Goal: Information Seeking & Learning: Find specific fact

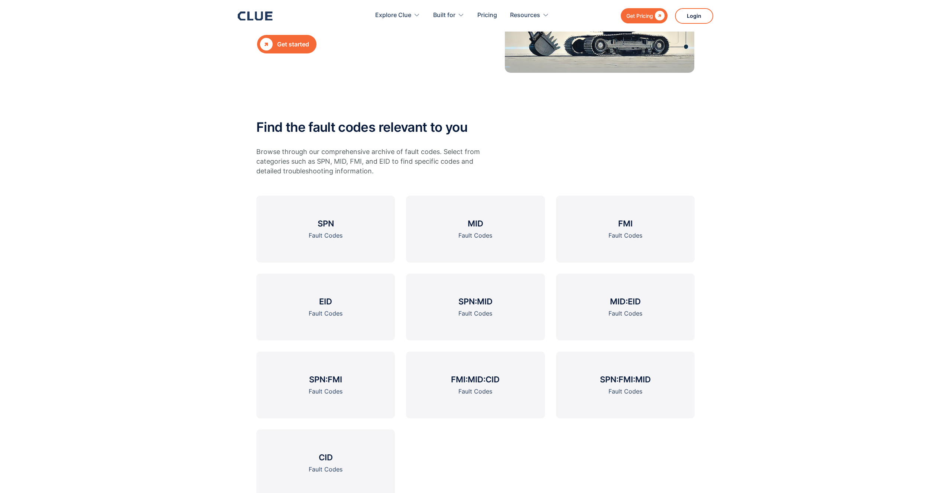
scroll to position [158, 0]
click at [479, 246] on link "MID Fault Codes" at bounding box center [475, 228] width 139 height 67
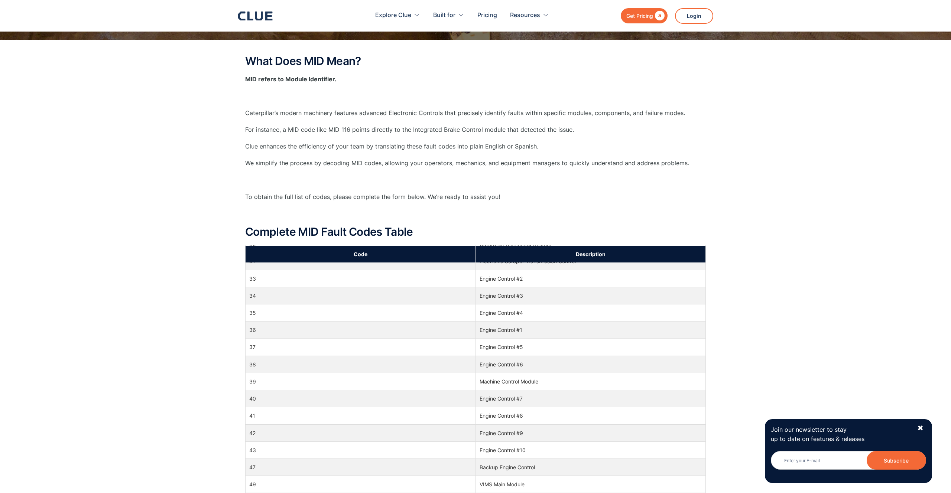
scroll to position [1315, 0]
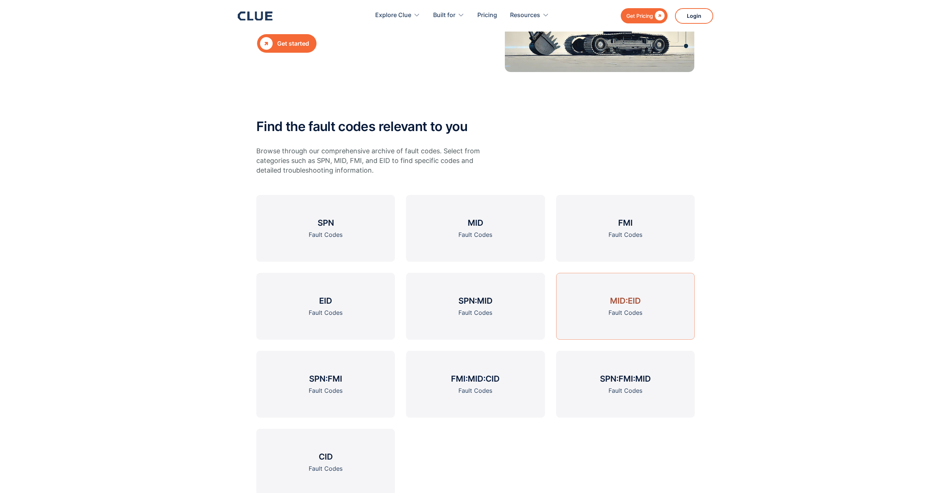
click at [660, 315] on link "MID:EID Fault Codes" at bounding box center [625, 306] width 139 height 67
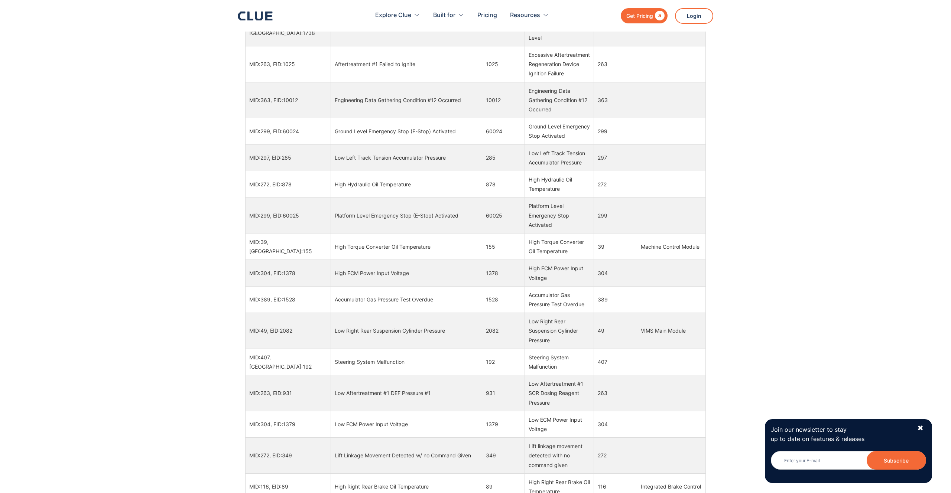
scroll to position [20635, 0]
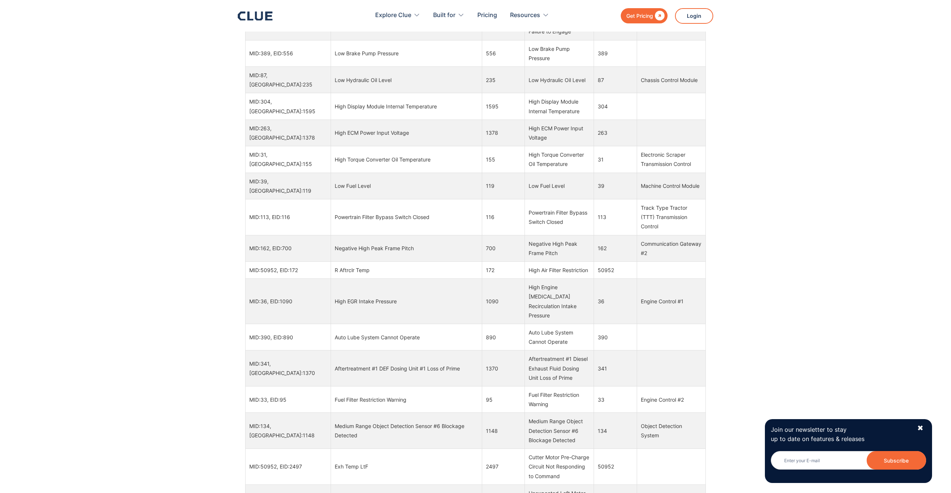
click at [336, 199] on td "Low Fuel Level" at bounding box center [406, 186] width 151 height 26
copy tr "Low Fuel Level"
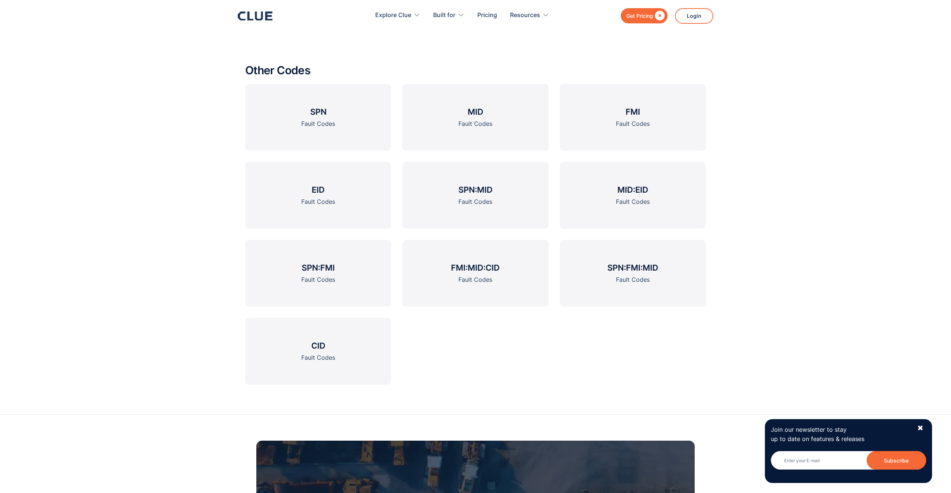
scroll to position [1260, 0]
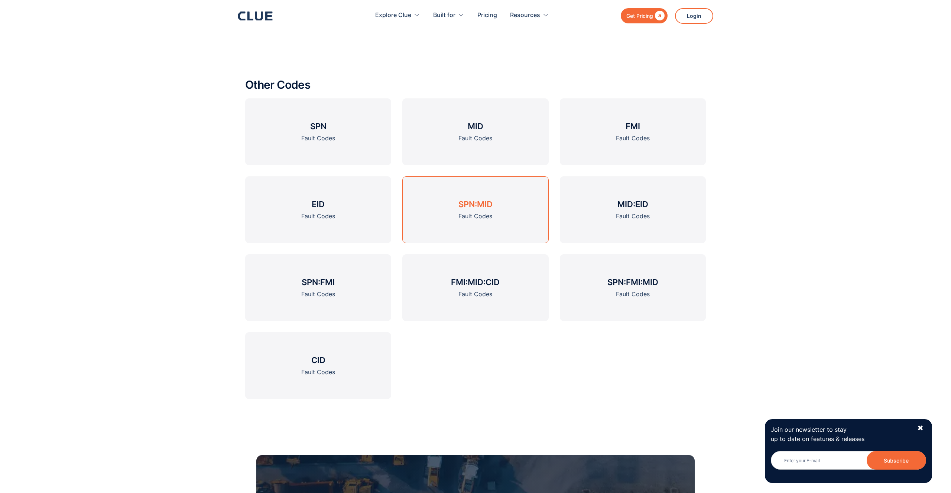
click at [462, 210] on h3 "SPN:MID" at bounding box center [476, 204] width 34 height 11
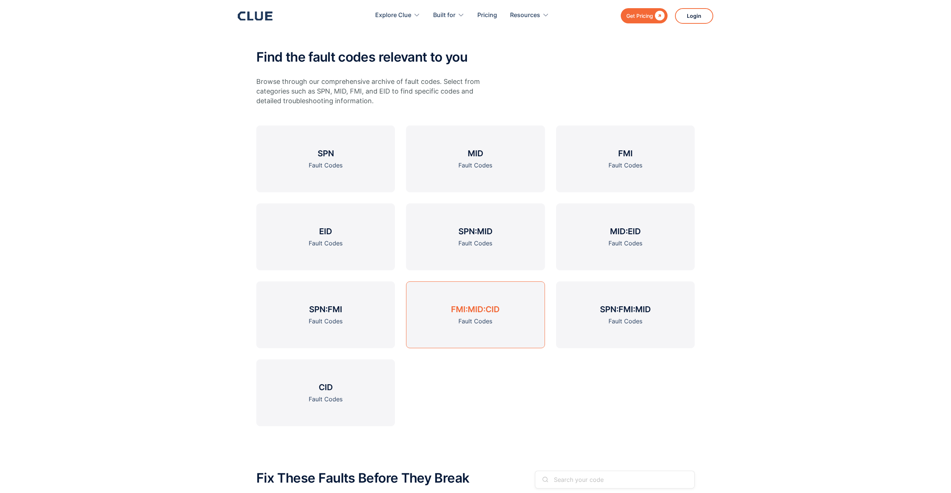
scroll to position [231, 0]
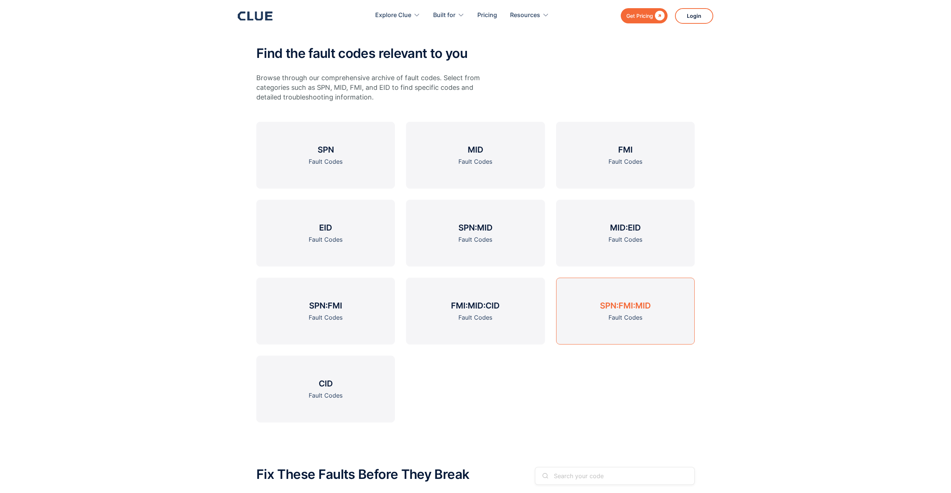
click at [654, 320] on link "SPN:FMI:MID Fault Codes" at bounding box center [625, 311] width 139 height 67
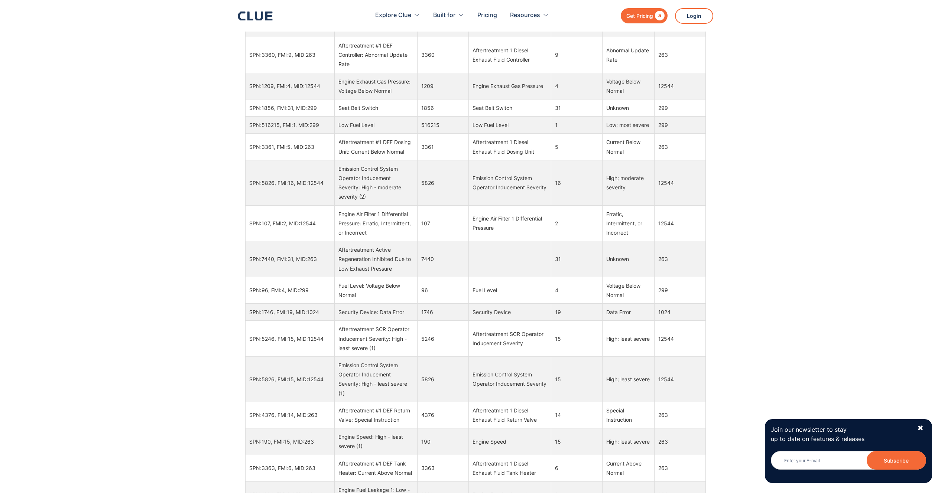
scroll to position [2358, 0]
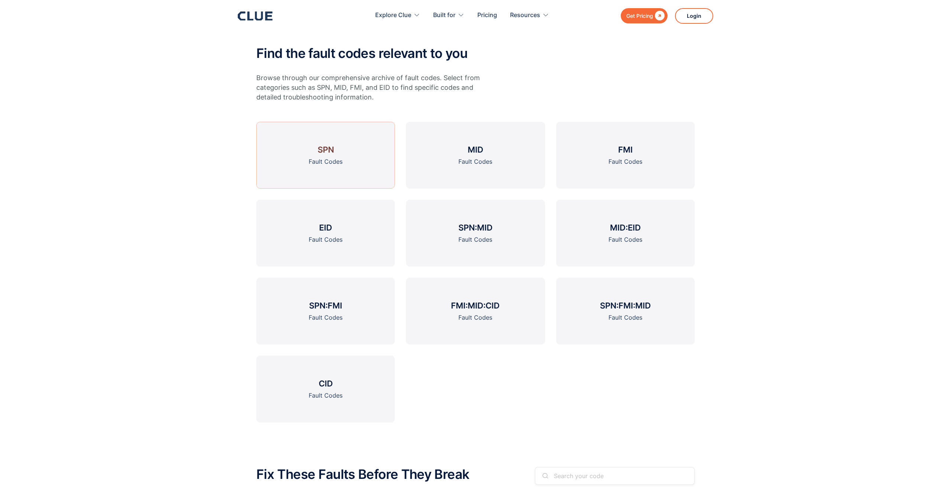
scroll to position [231, 0]
click at [470, 234] on link "SPN:MID Fault Codes" at bounding box center [475, 233] width 139 height 67
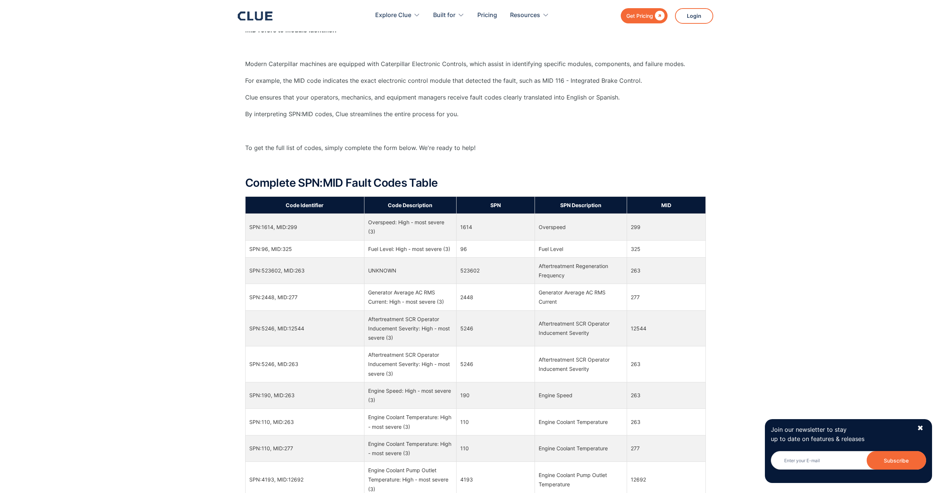
scroll to position [315, 0]
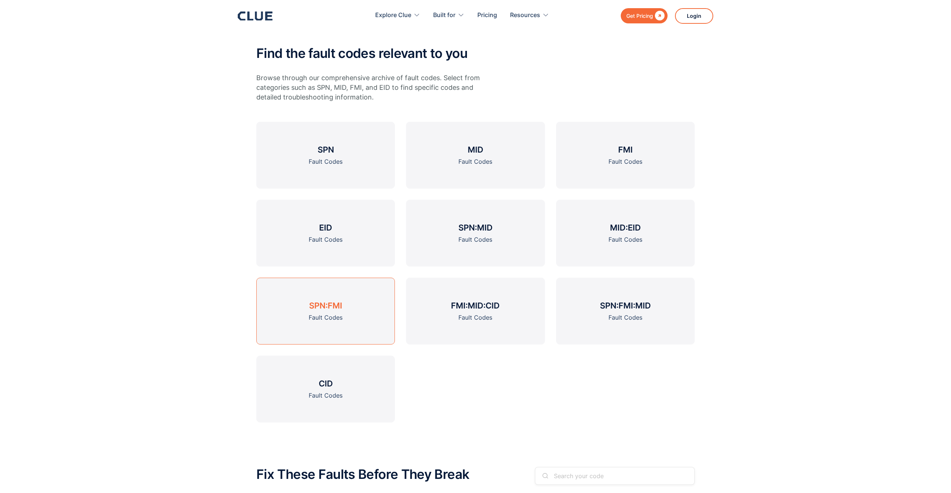
click at [344, 316] on link "SPN:FMI Fault Codes" at bounding box center [325, 311] width 139 height 67
click at [509, 169] on link "MID Fault Codes" at bounding box center [475, 155] width 139 height 67
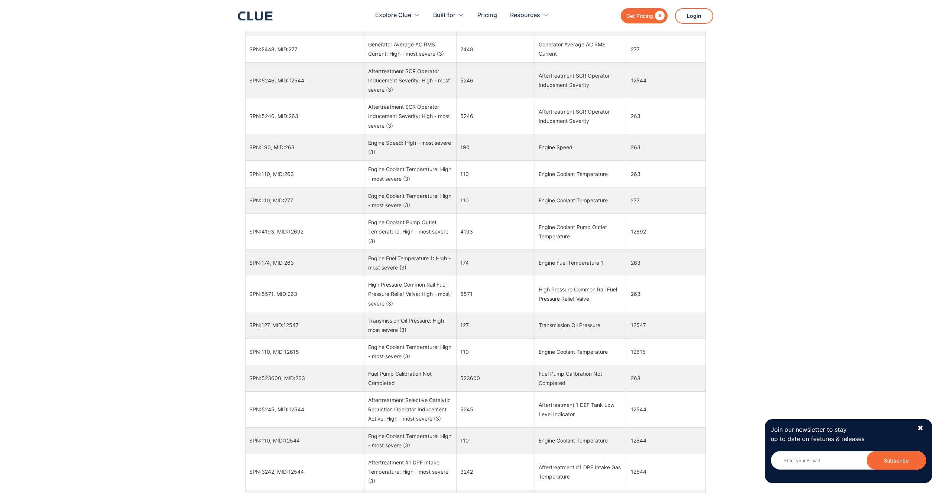
scroll to position [528, 0]
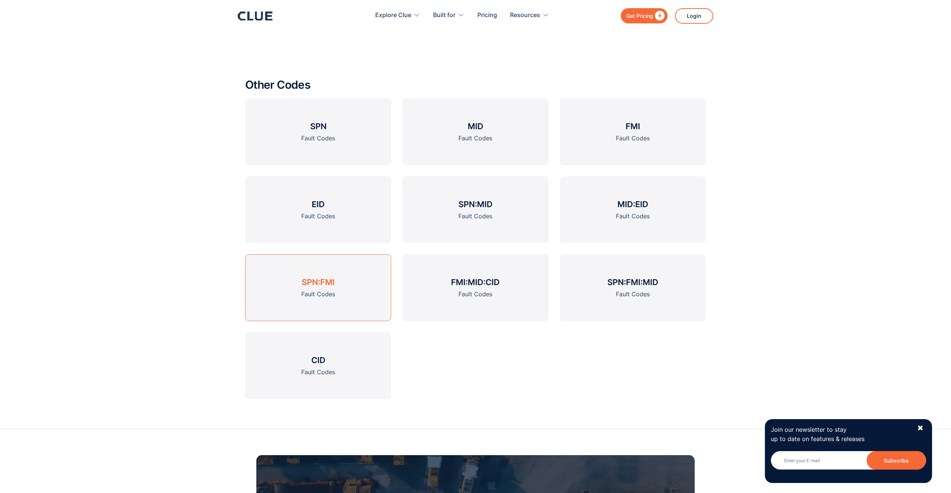
click at [357, 291] on link "SPN:FMI Fault Codes" at bounding box center [318, 288] width 146 height 67
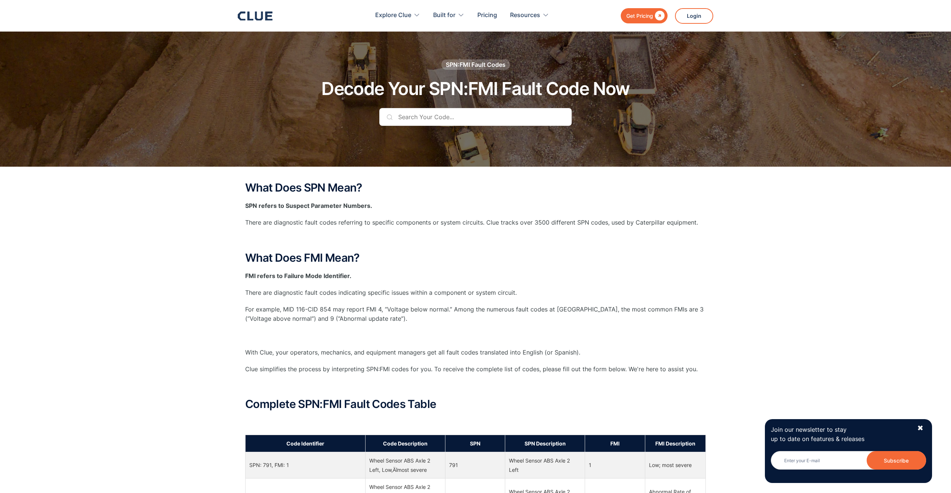
scroll to position [1151, 0]
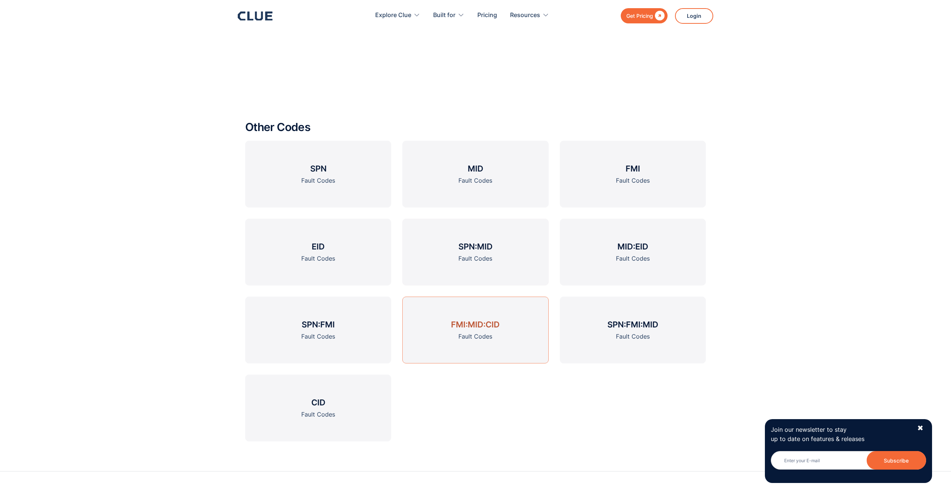
click at [485, 354] on link "FMI:MID:CID Fault Codes" at bounding box center [475, 330] width 146 height 67
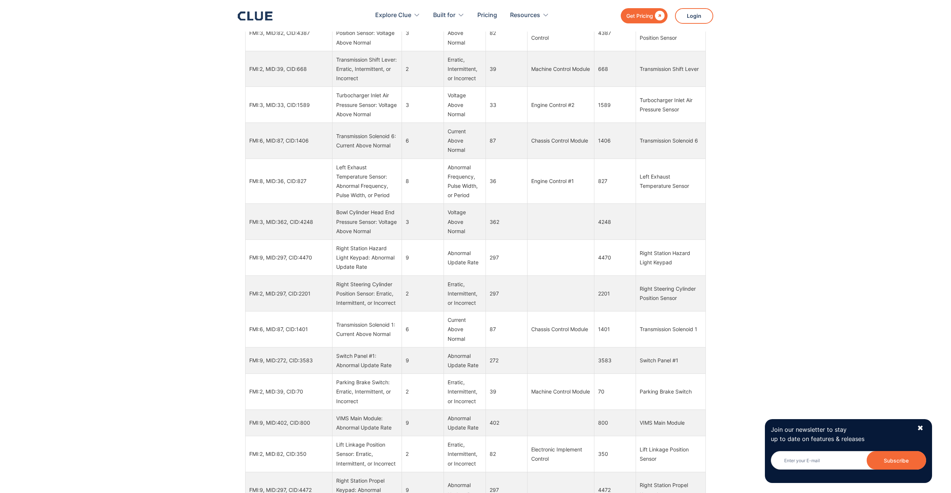
scroll to position [27770, 0]
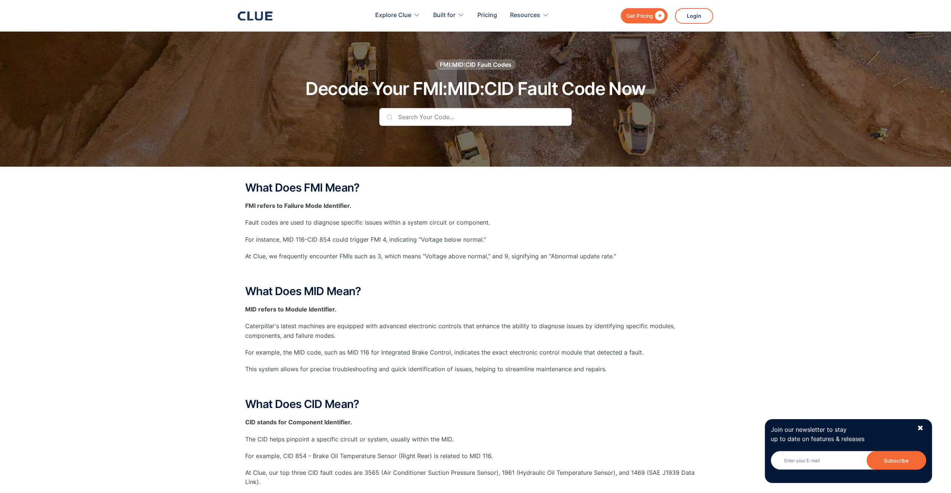
scroll to position [1462, 0]
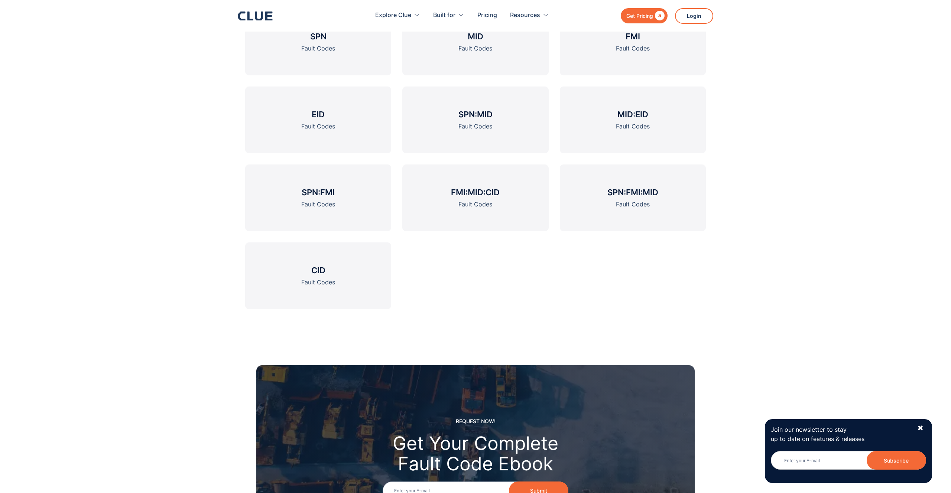
scroll to position [1398, 0]
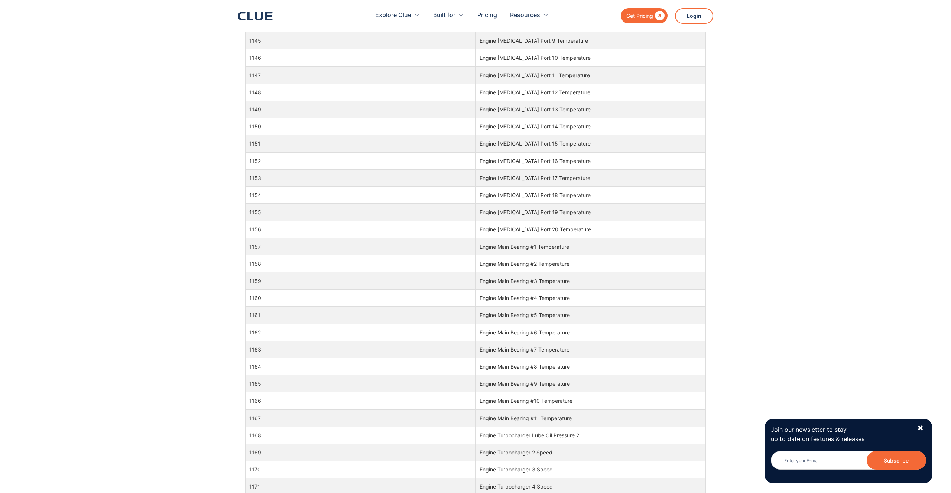
scroll to position [1415, 0]
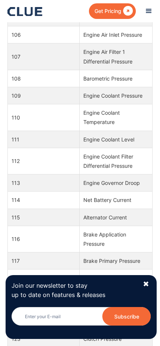
click at [82, 70] on td "Engine Air Filter 1 Differential Pressure" at bounding box center [116, 56] width 73 height 26
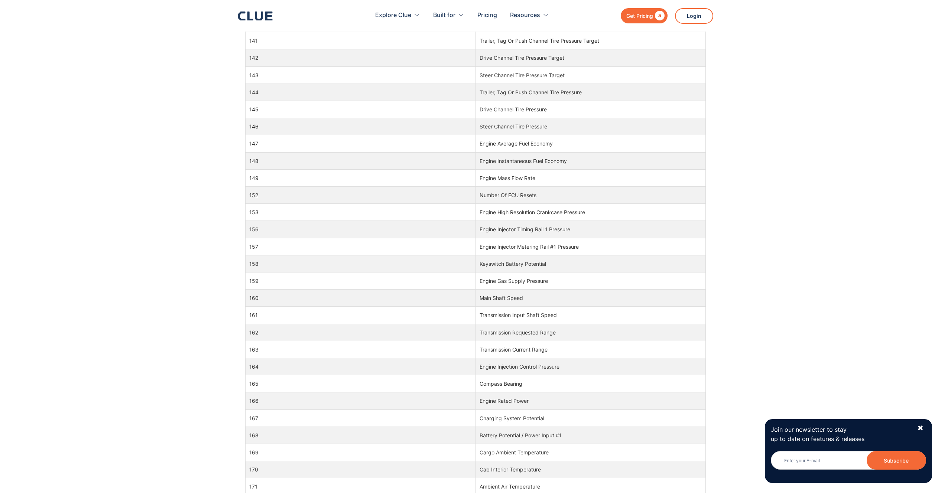
scroll to position [60573, 0]
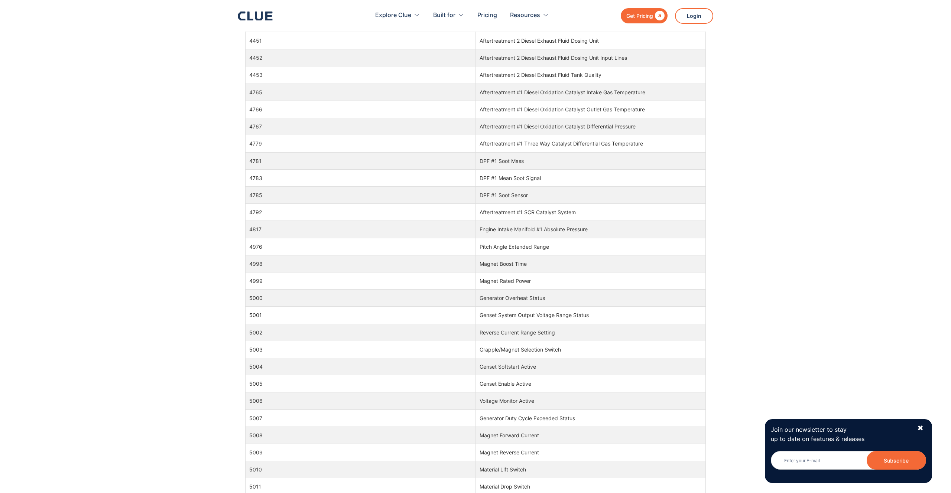
click at [504, 249] on td "Pitch Angle Extended Range" at bounding box center [591, 246] width 230 height 17
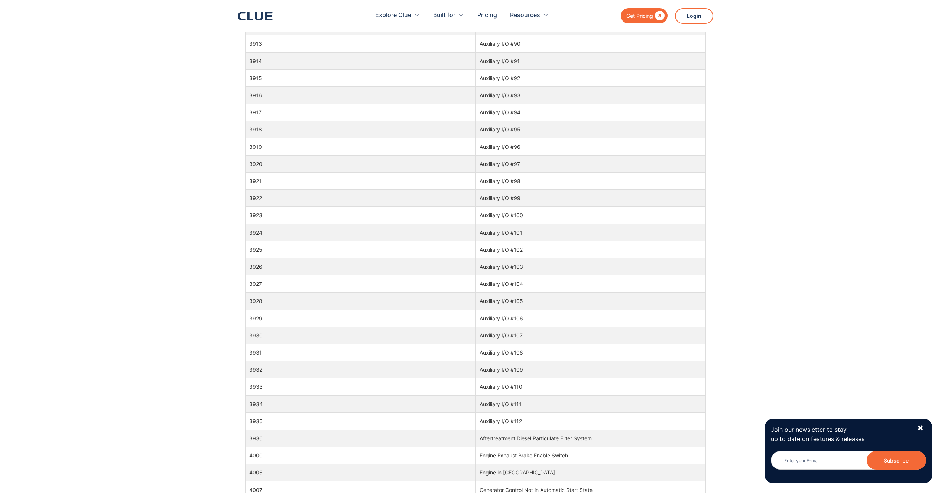
scroll to position [57034, 0]
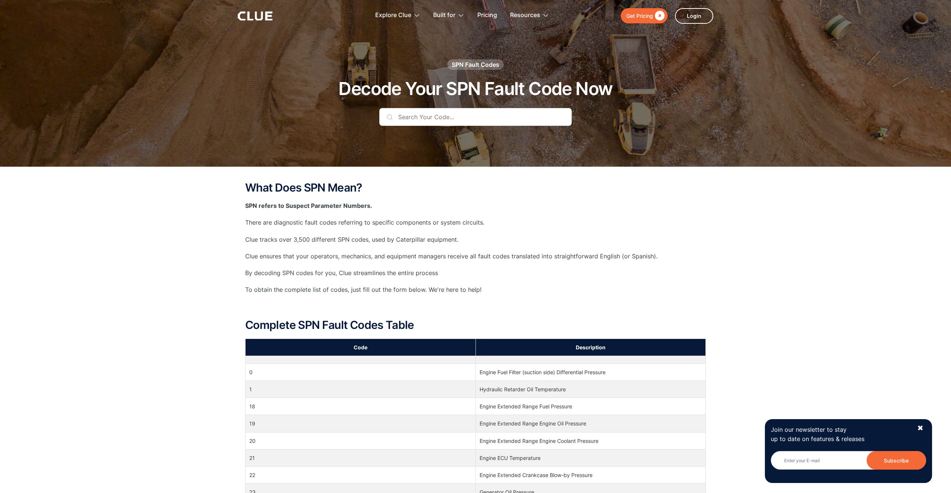
click at [491, 371] on td "Engine Fuel Filter (suction side) Differential Pressure" at bounding box center [591, 372] width 230 height 17
copy tbody "Engine Fuel Filter (suction side) Differential Pressure"
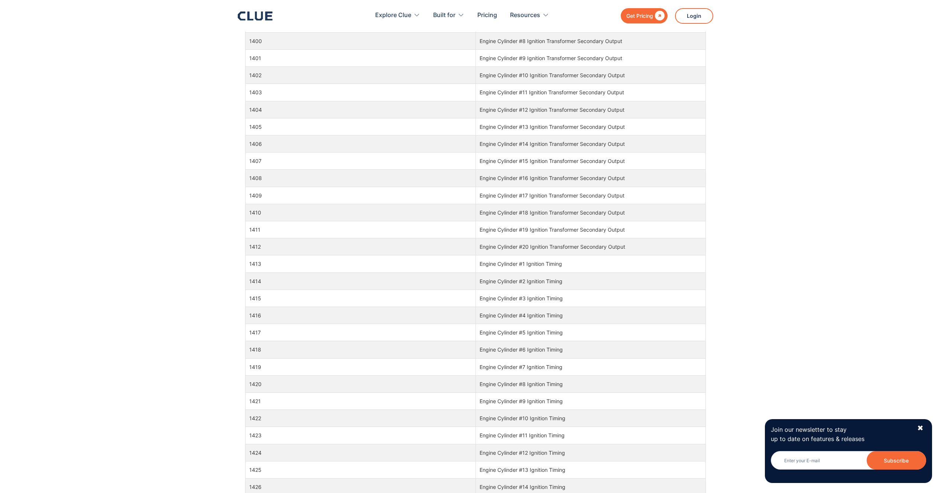
scroll to position [2547, 0]
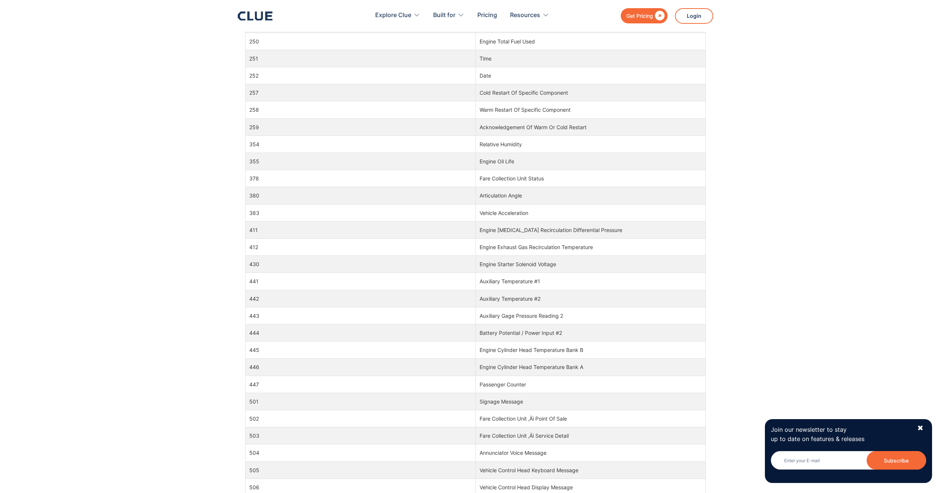
click at [540, 239] on td "Engine Exhaust Gas Recirculation Temperature" at bounding box center [591, 247] width 230 height 17
click at [538, 244] on td "Engine Exhaust Gas Recirculation Temperature" at bounding box center [591, 247] width 230 height 17
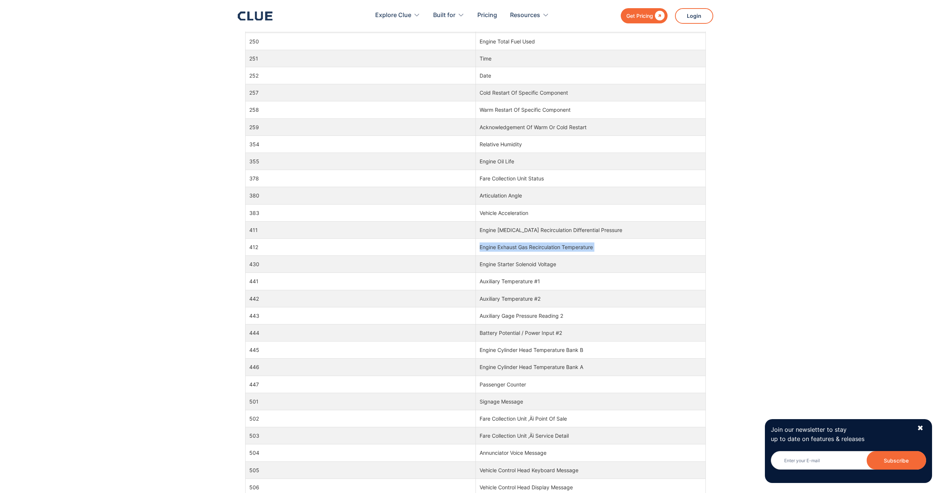
copy tbody "Engine Exhaust Gas Recirculation Temperature"
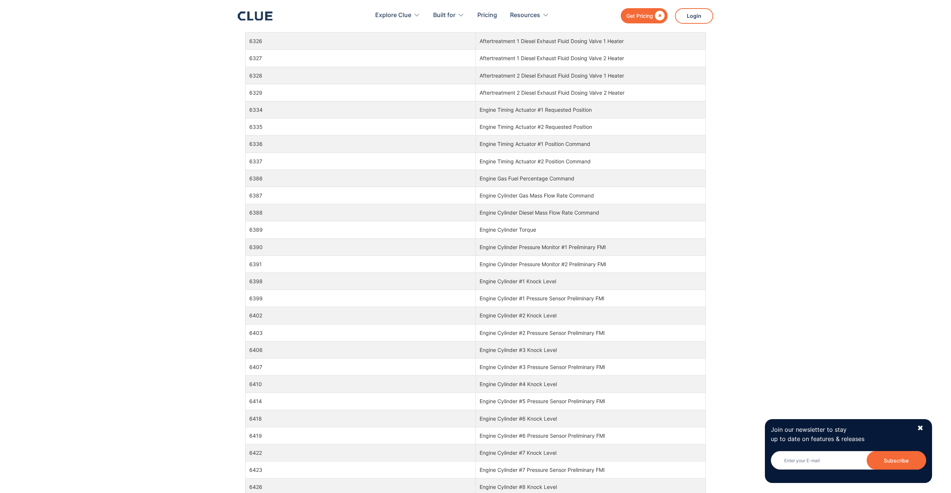
scroll to position [5037, 0]
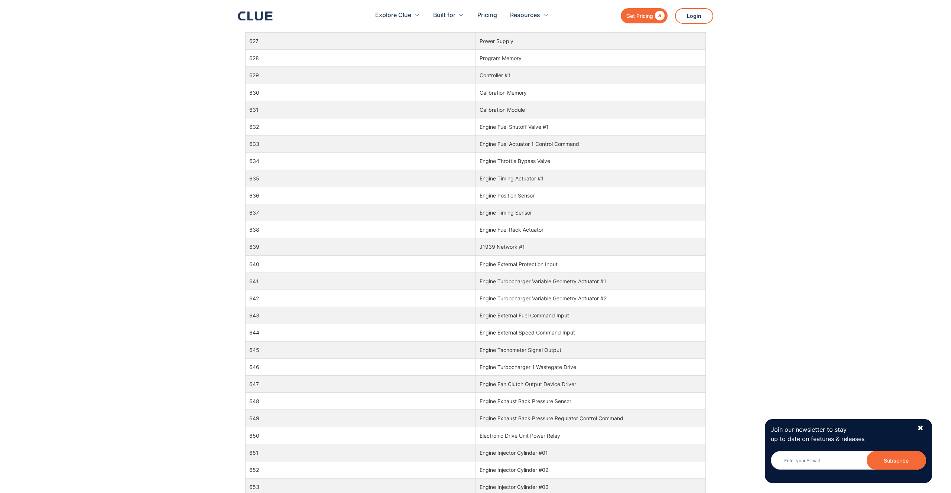
click at [514, 246] on td "J1939 Network #1" at bounding box center [591, 247] width 230 height 17
copy tbody "J1939 Network #1"
click at [498, 247] on td "J1939 Network #1" at bounding box center [591, 247] width 230 height 17
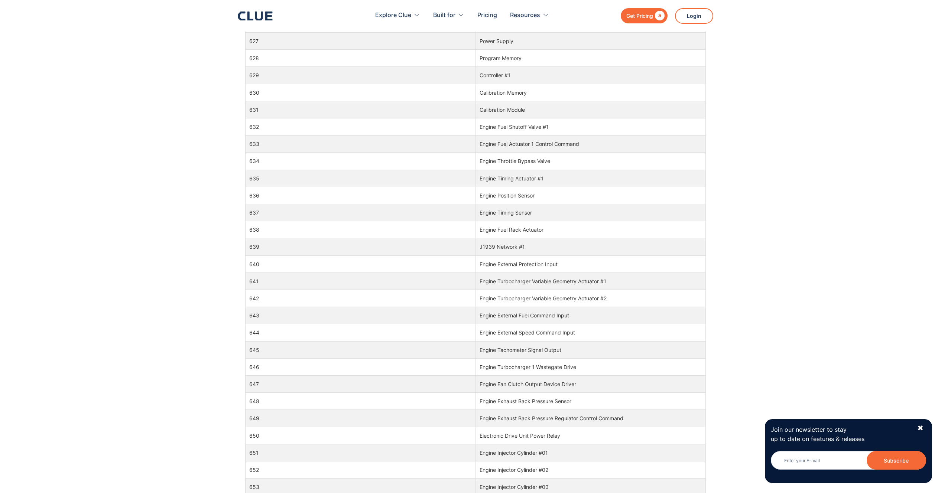
click at [498, 247] on td "J1939 Network #1" at bounding box center [591, 247] width 230 height 17
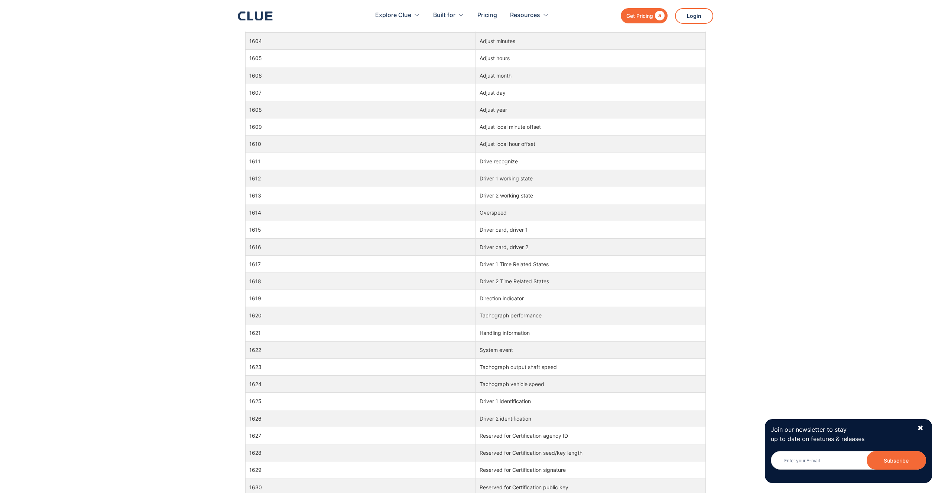
click at [496, 214] on td "Overspeed" at bounding box center [591, 212] width 230 height 17
copy tbody "Overspeed"
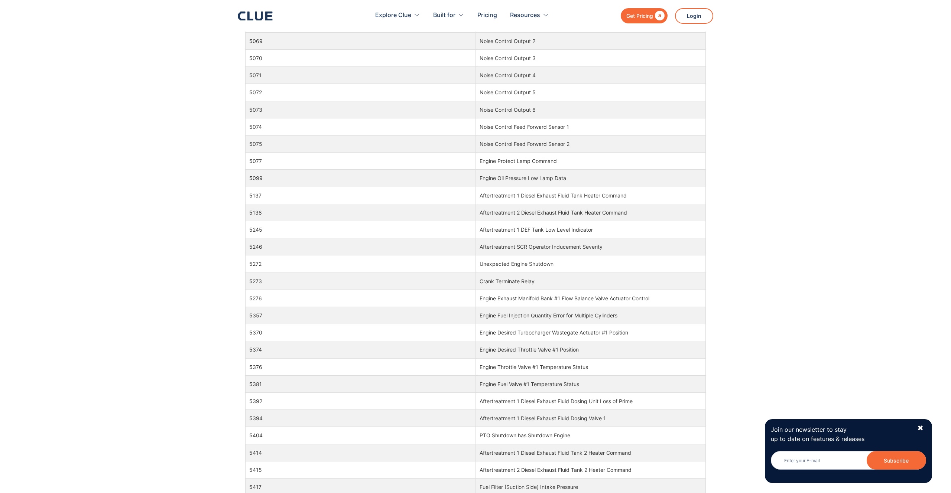
click at [498, 246] on td "Aftertreatment SCR Operator Inducement Severity" at bounding box center [591, 247] width 230 height 17
copy tbody "Aftertreatment SCR Operator Inducement Severity"
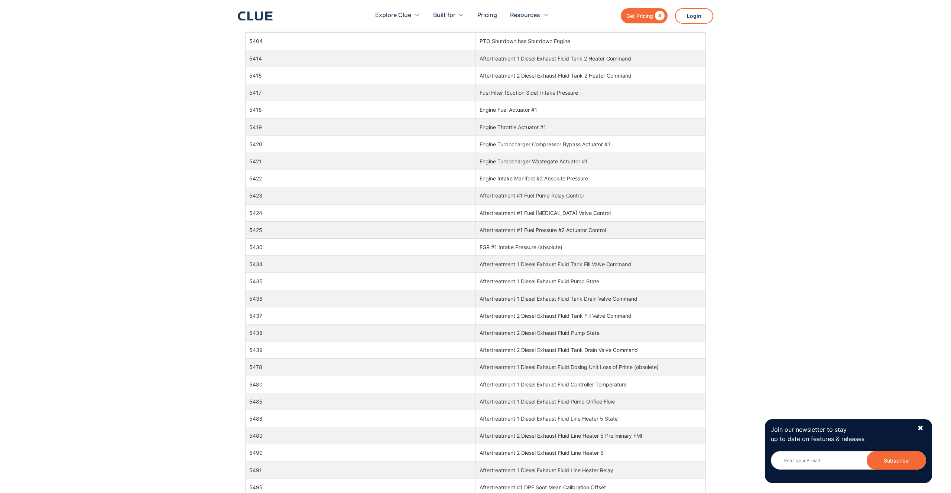
scroll to position [59285, 0]
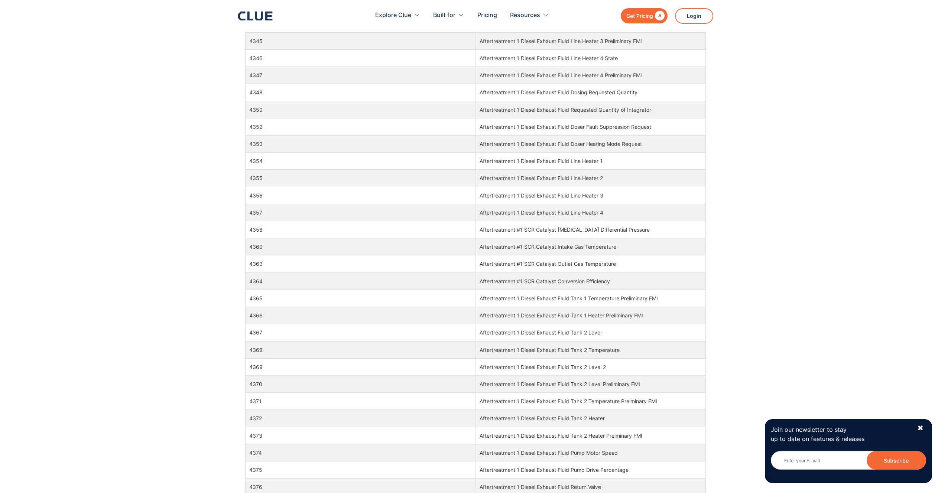
click at [564, 247] on td "Aftertreatment #1 SCR Catalyst Intake Gas Temperature" at bounding box center [591, 247] width 230 height 17
copy tbody "Aftertreatment #1 SCR Catalyst Intake Gas Temperature"
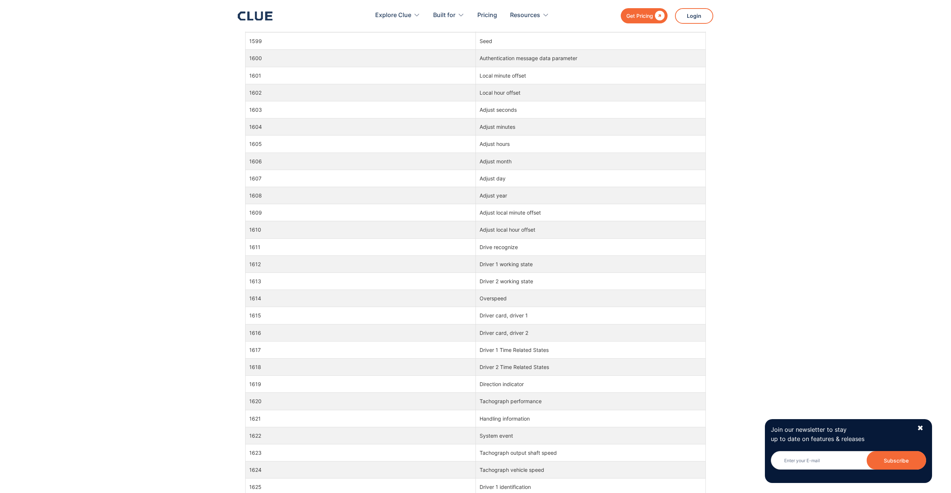
click at [496, 247] on td "Drive recognize" at bounding box center [591, 247] width 230 height 17
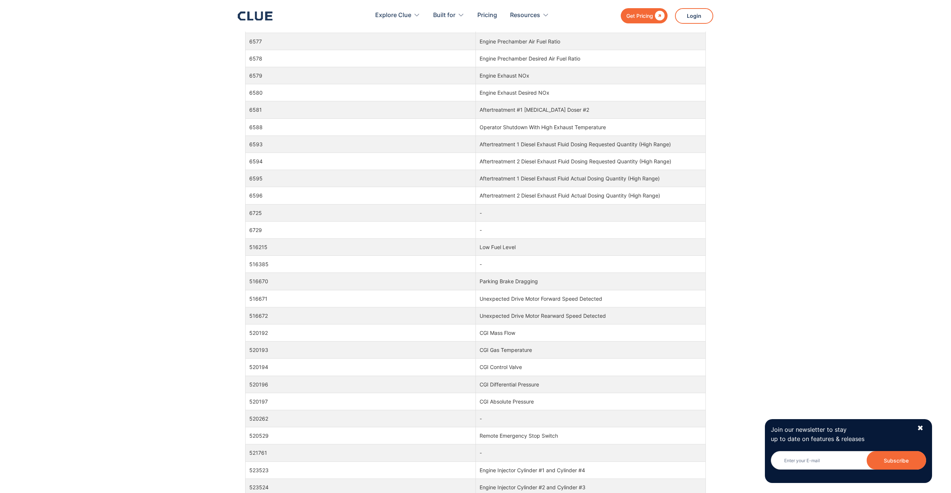
click at [506, 246] on td "Low Fuel Level" at bounding box center [591, 247] width 230 height 17
copy tbody "Low Fuel Level"
click at [516, 298] on td "Unexpected Drive Motor Forward Speed Detected" at bounding box center [591, 298] width 230 height 17
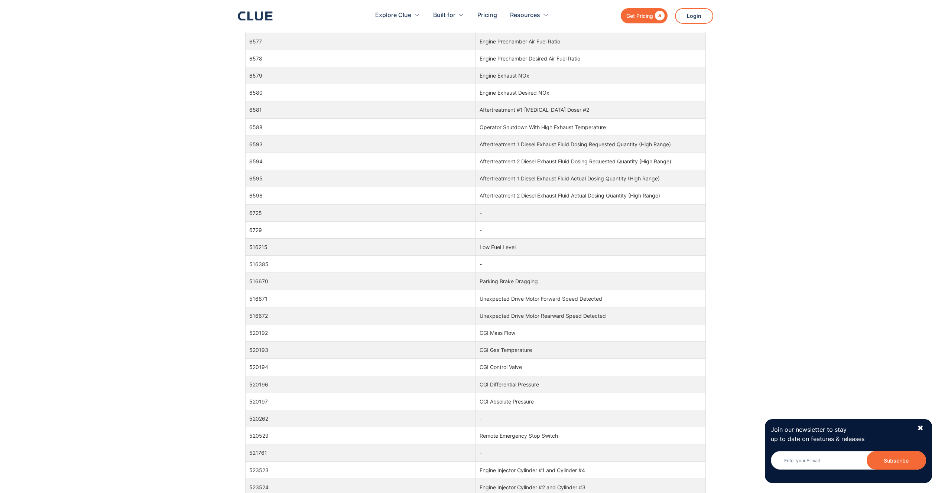
click at [516, 298] on td "Unexpected Drive Motor Forward Speed Detected" at bounding box center [591, 298] width 230 height 17
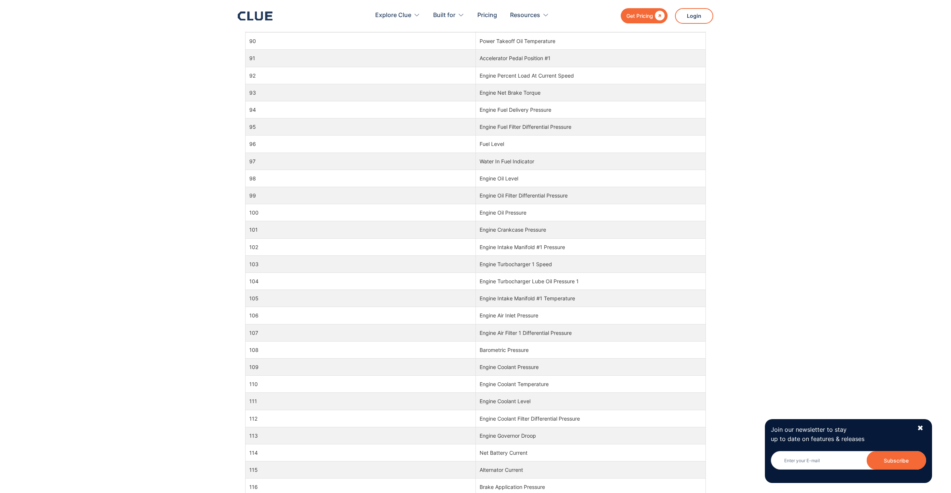
click at [561, 247] on td "Engine Intake Manifold #1 Pressure" at bounding box center [591, 247] width 230 height 17
copy tbody "Engine Intake Manifold #1 Pressure"
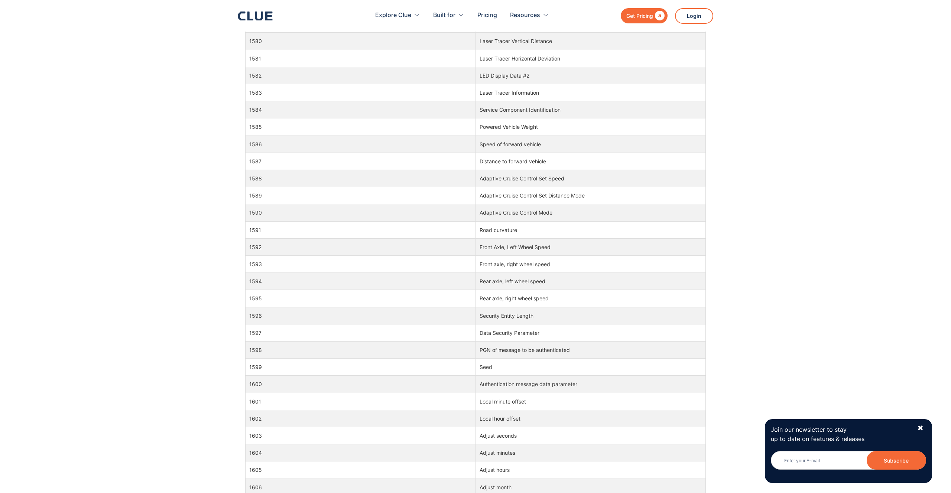
click at [523, 239] on td "Front Axle, Left Wheel Speed" at bounding box center [591, 247] width 230 height 17
copy tbody "Front Axle, Left Wheel Speed"
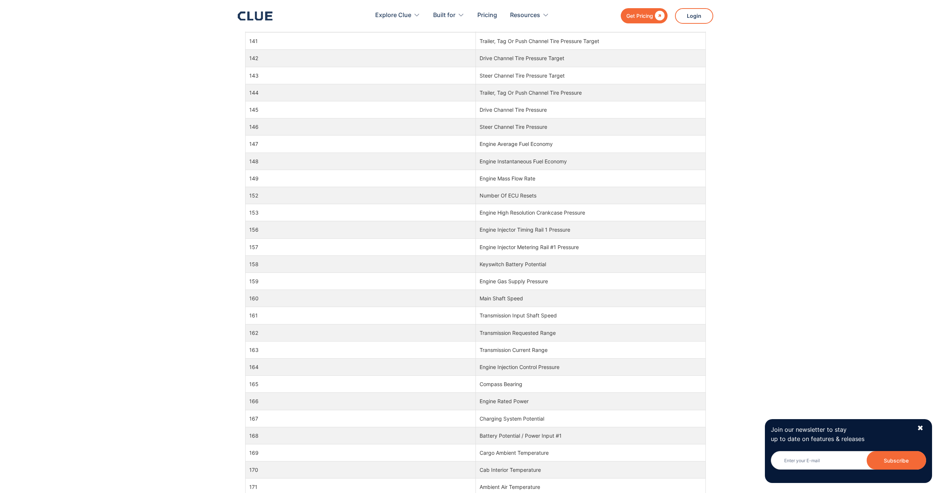
scroll to position [1415, 0]
click at [564, 246] on td "Engine Injector Metering Rail #1 Pressure" at bounding box center [591, 247] width 230 height 17
copy tbody "Engine Injector Metering Rail #1 Pressure"
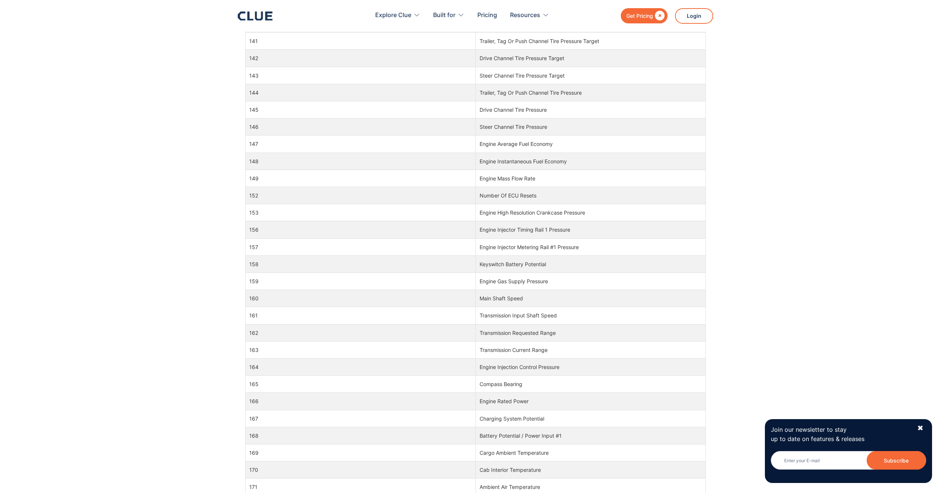
scroll to position [178, 0]
click at [520, 251] on td "Parking Brake Switch" at bounding box center [591, 247] width 230 height 17
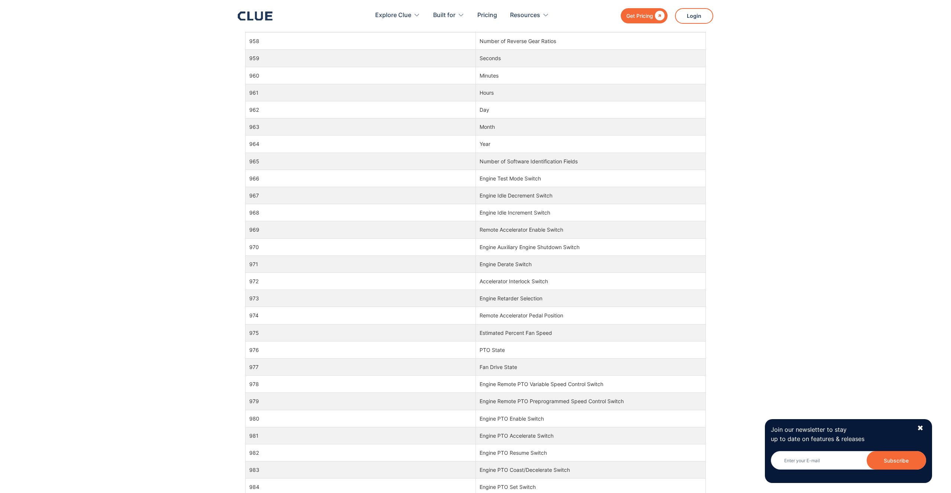
click at [531, 249] on td "Engine Auxiliary Engine Shutdown Switch" at bounding box center [591, 247] width 230 height 17
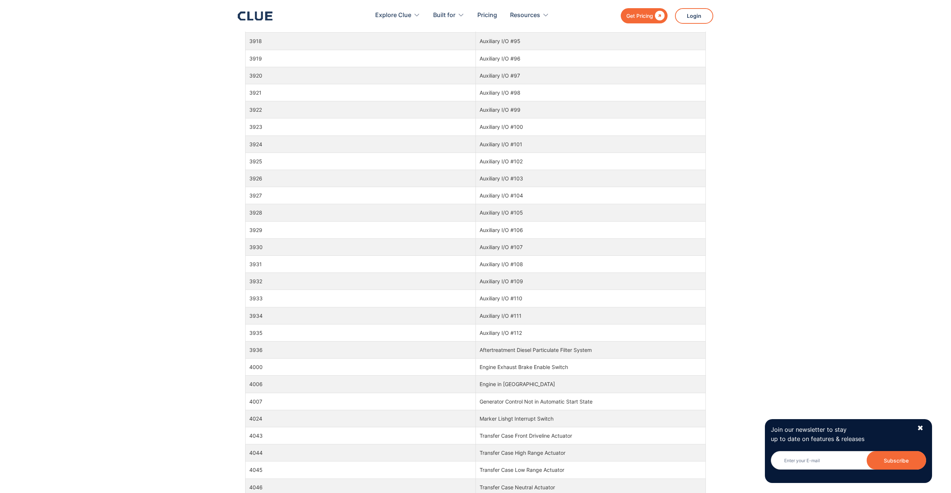
scroll to position [745, 0]
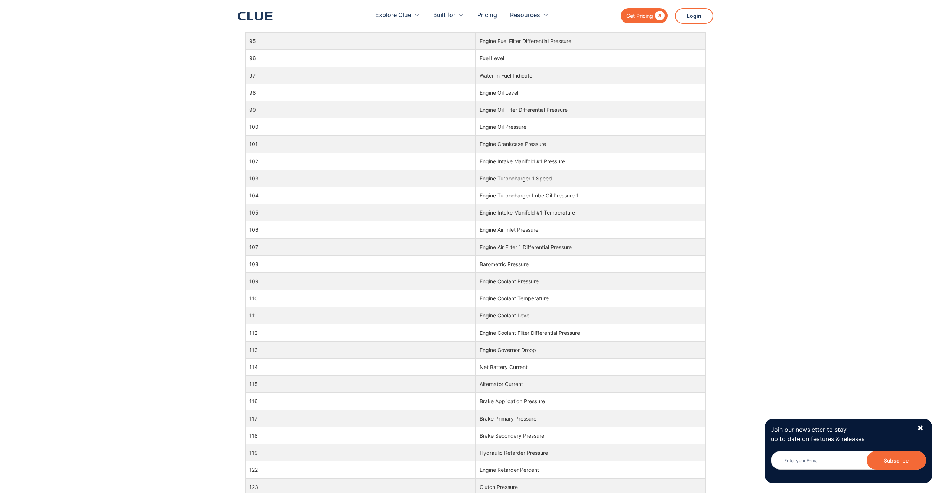
click at [551, 248] on td "Engine Air Filter 1 Differential Pressure" at bounding box center [591, 247] width 230 height 17
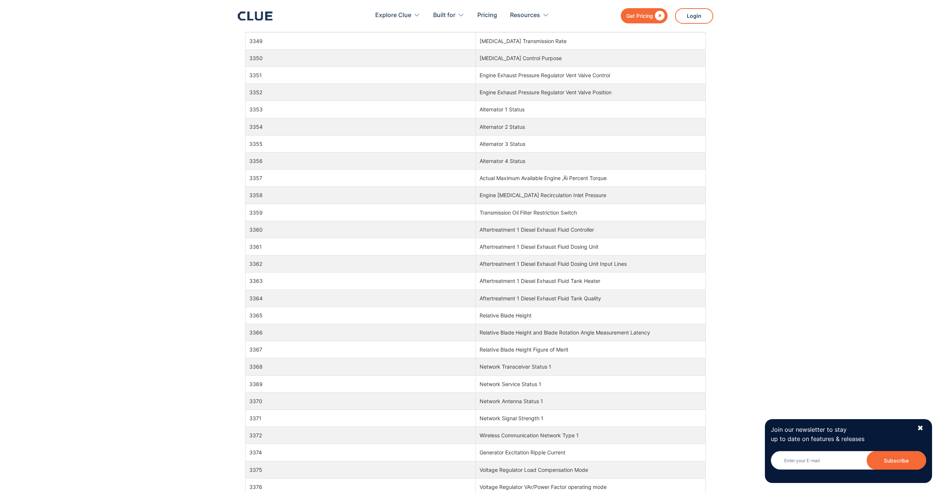
click at [592, 244] on td "Aftertreatment 1 Diesel Exhaust Fluid Dosing Unit" at bounding box center [591, 247] width 230 height 17
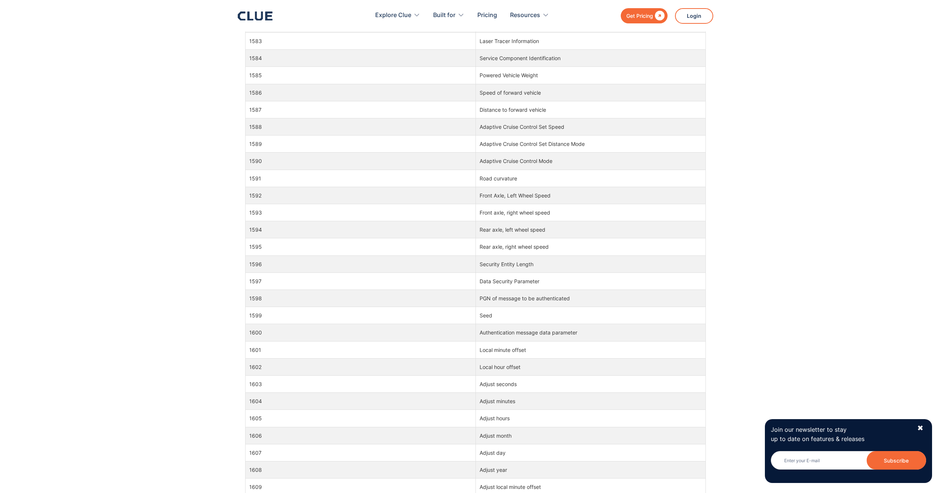
click at [534, 248] on td "Rear axle, right wheel speed" at bounding box center [591, 247] width 230 height 17
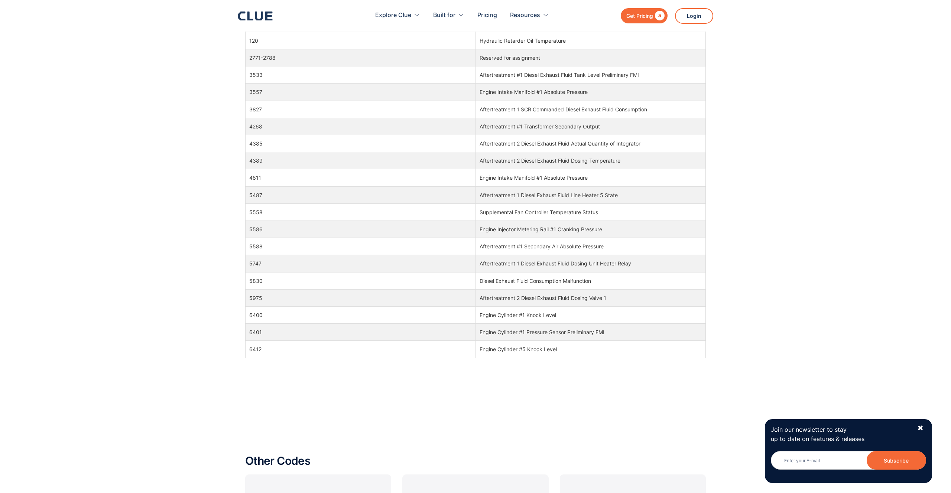
click at [554, 243] on td "Aftertreatment #1 Secondary Air Absolute Pressure" at bounding box center [591, 246] width 230 height 17
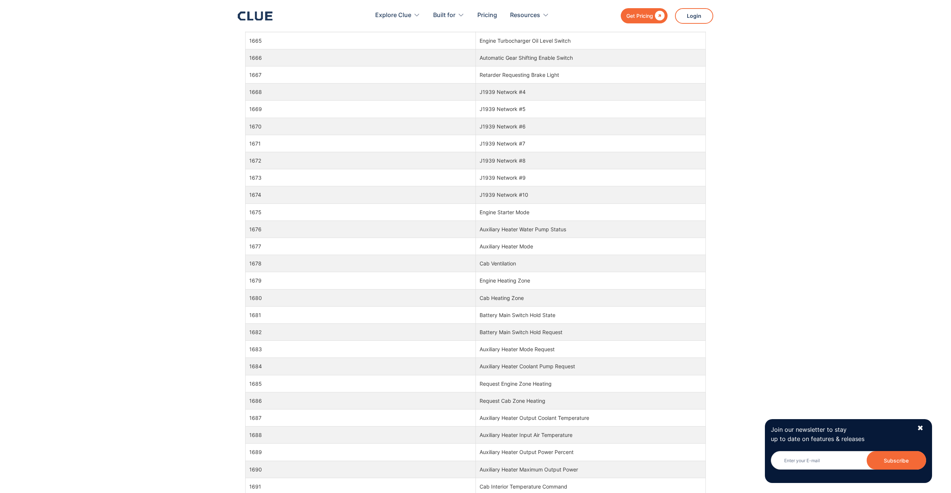
scroll to position [5689, 0]
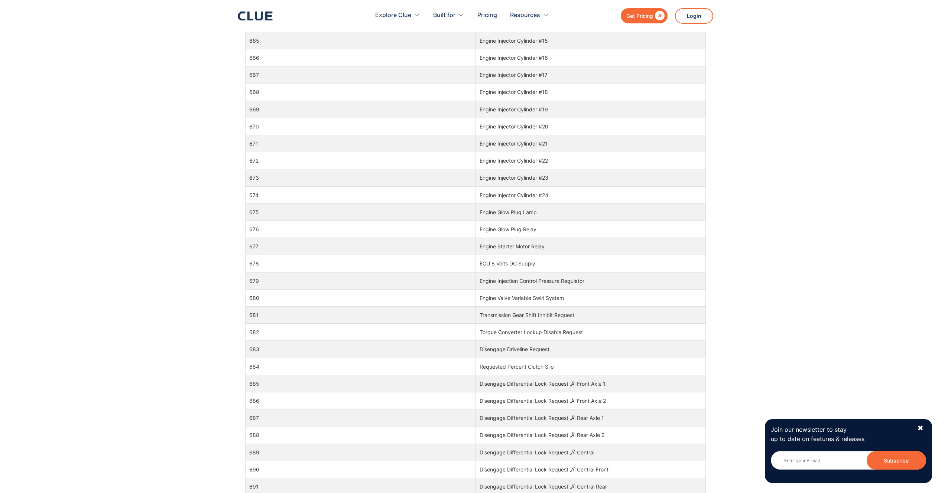
click at [509, 247] on td "Engine Starter Motor Relay" at bounding box center [591, 246] width 230 height 17
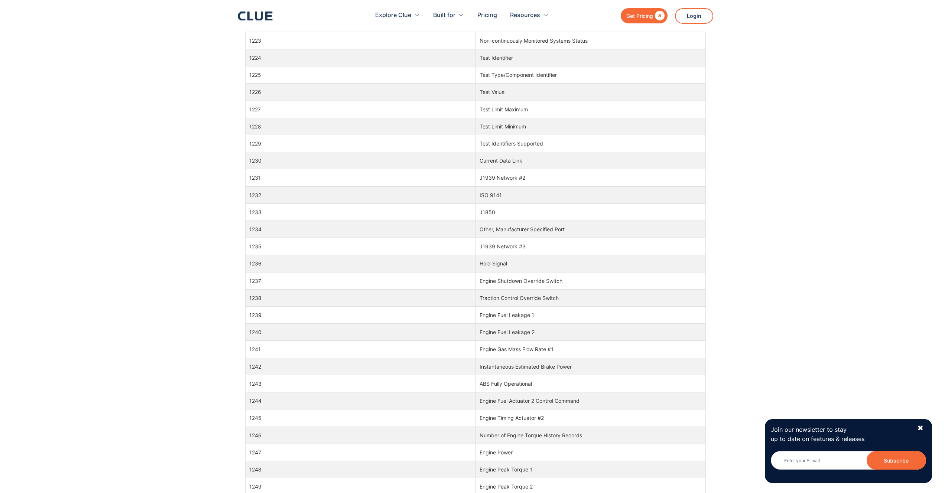
click at [508, 244] on td "J1939 Network #3" at bounding box center [591, 246] width 230 height 17
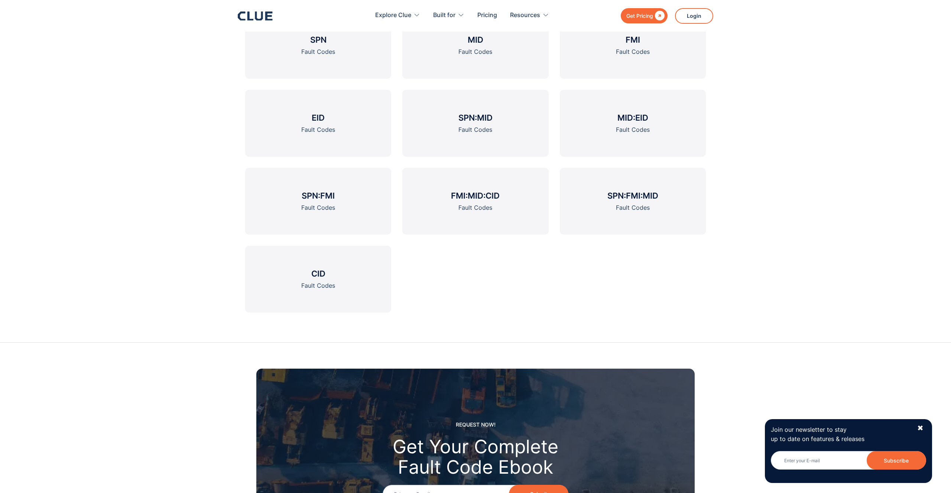
scroll to position [1389, 0]
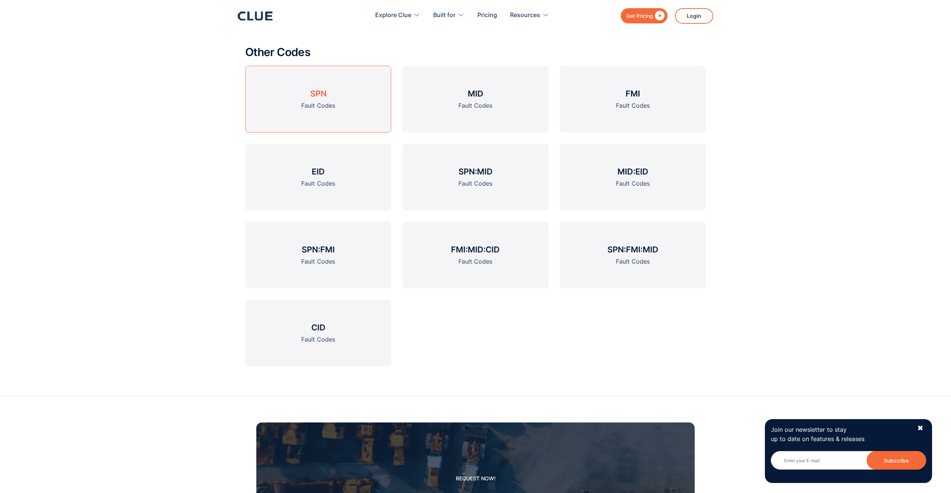
click at [311, 98] on h3 "SPN" at bounding box center [318, 93] width 16 height 11
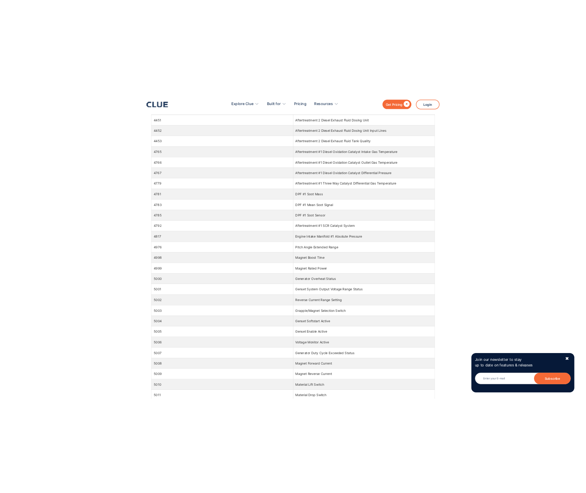
scroll to position [1415, 0]
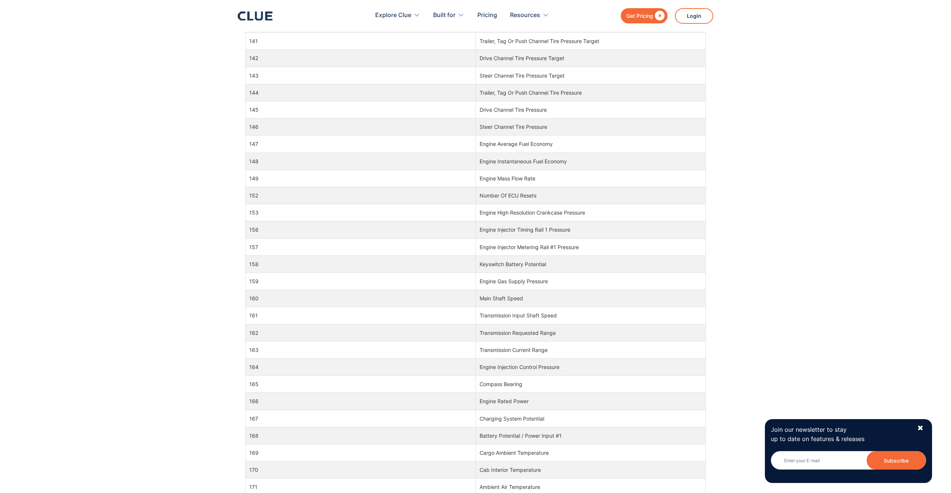
click at [486, 246] on td "Engine Injector Metering Rail #1 Pressure" at bounding box center [591, 247] width 230 height 17
click at [501, 247] on td "Engine Injector Metering Rail #1 Pressure" at bounding box center [591, 247] width 230 height 17
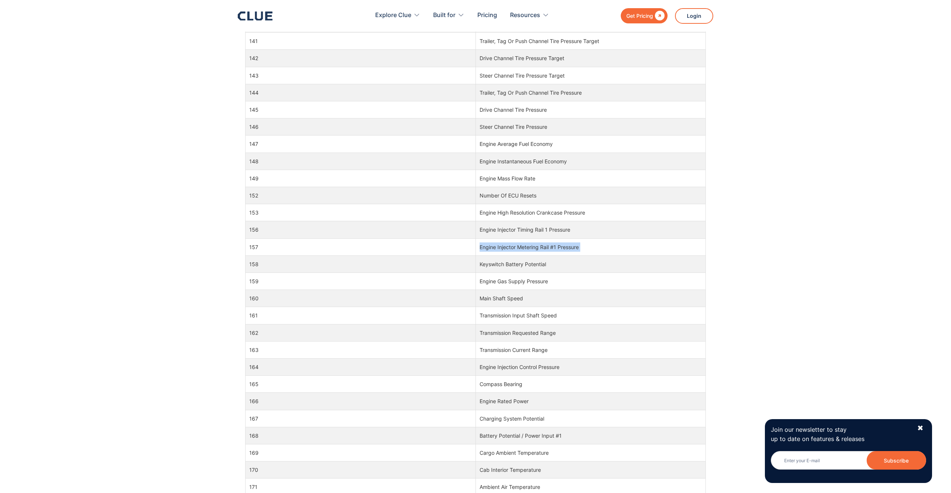
click at [501, 247] on td "Engine Injector Metering Rail #1 Pressure" at bounding box center [591, 247] width 230 height 17
